Goal: Find specific page/section: Find specific page/section

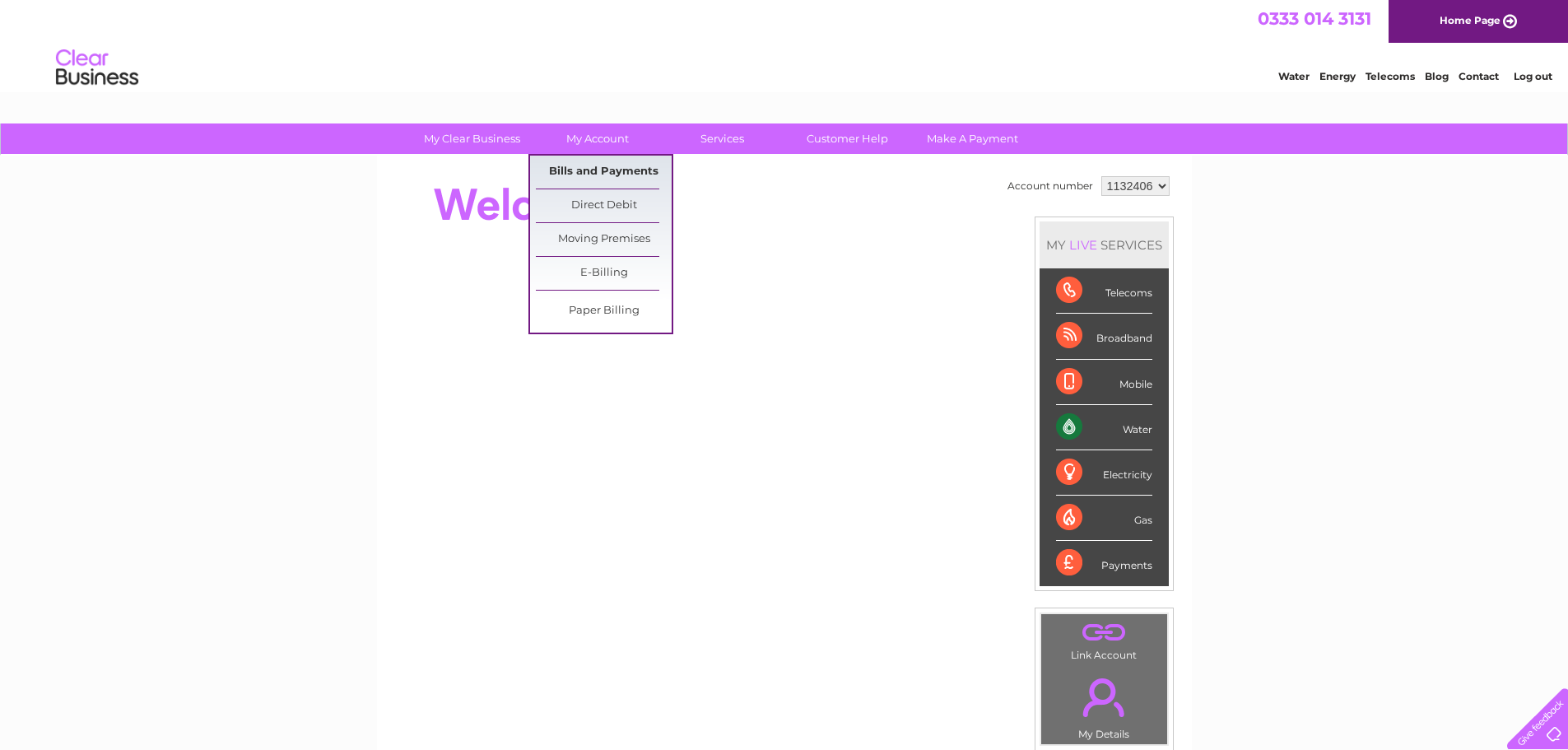
click at [583, 173] on link "Bills and Payments" at bounding box center [603, 172] width 136 height 33
